Goal: Task Accomplishment & Management: Complete application form

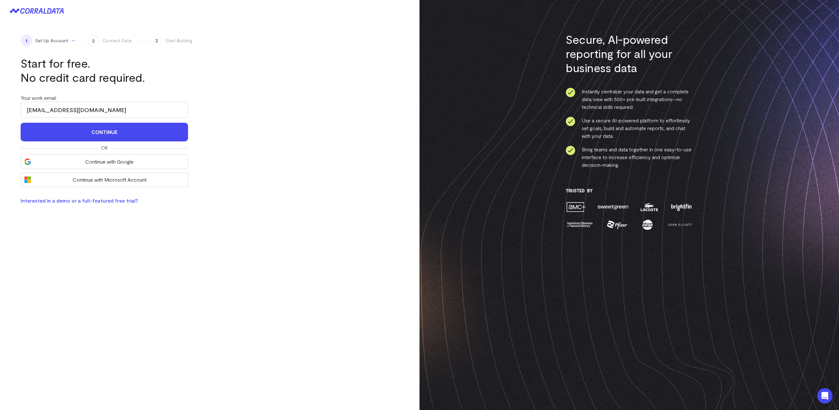
click at [306, 83] on div "1 Set Up Account 2 Connect Data 3 Start Building Start for free. No credit card…" at bounding box center [210, 119] width 420 height 195
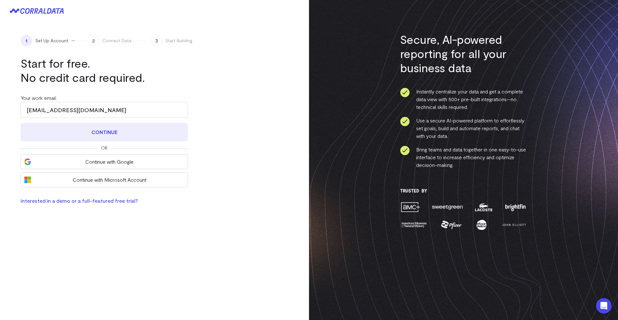
click at [105, 134] on button "Continue" at bounding box center [104, 132] width 167 height 19
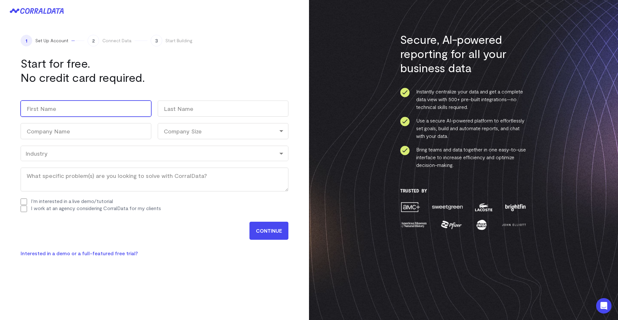
click at [92, 115] on input "First" at bounding box center [86, 108] width 131 height 16
type input "Ben"
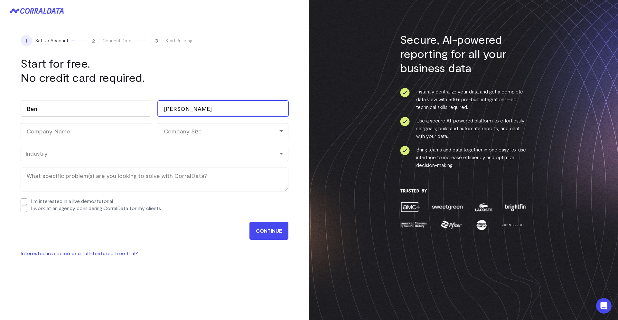
type input "[PERSON_NAME]"
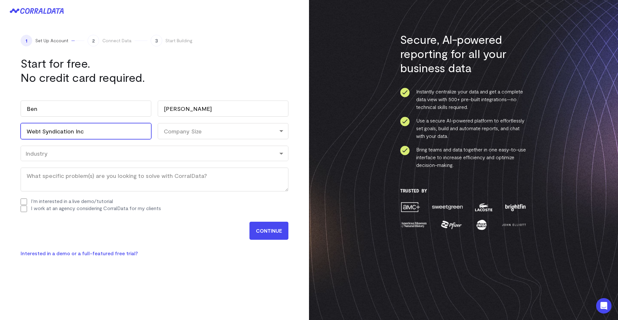
type input "Web1 Syndication Inc"
click at [213, 134] on div "Company Size" at bounding box center [223, 131] width 131 height 16
click at [188, 158] on li "1-10" at bounding box center [223, 158] width 131 height 13
select select "1-10"
click at [117, 155] on div "Industry" at bounding box center [154, 153] width 258 height 7
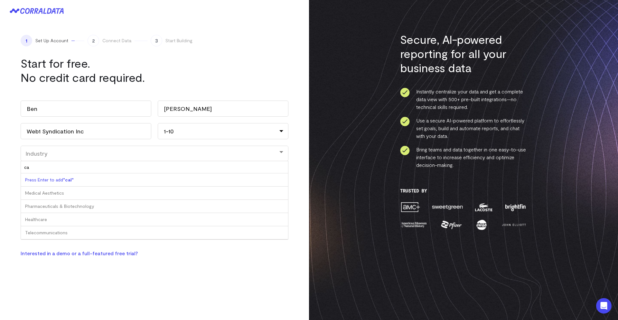
type input "c"
type input "soft"
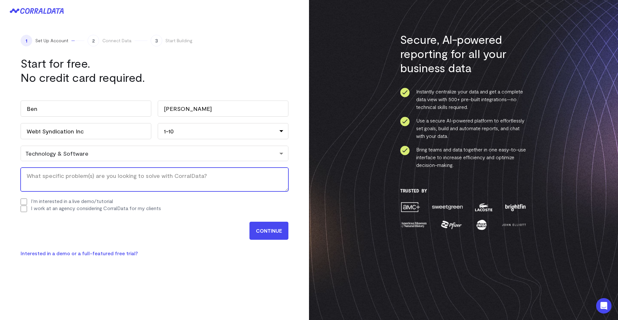
click at [91, 181] on textarea "What specific problem(s) are you looking to solve with CorralData? (Required)" at bounding box center [155, 179] width 268 height 24
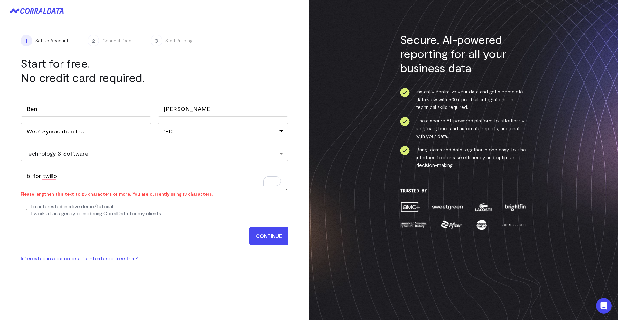
click at [271, 229] on input "CONTINUE" at bounding box center [269, 236] width 39 height 18
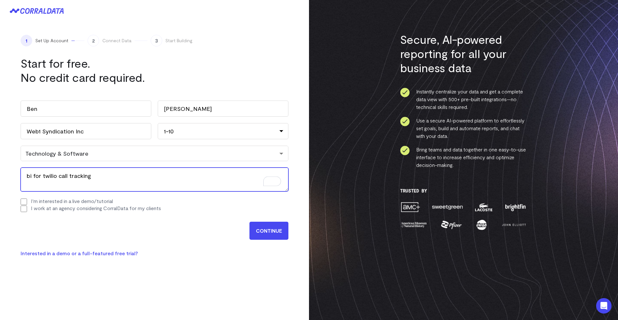
type textarea "bi for twilio call tracking"
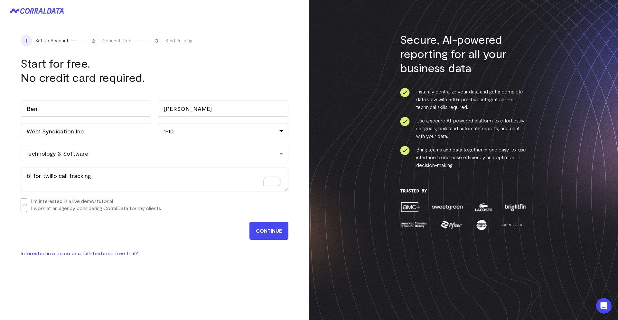
click at [266, 231] on input "CONTINUE" at bounding box center [269, 231] width 39 height 18
